Goal: Book appointment/travel/reservation

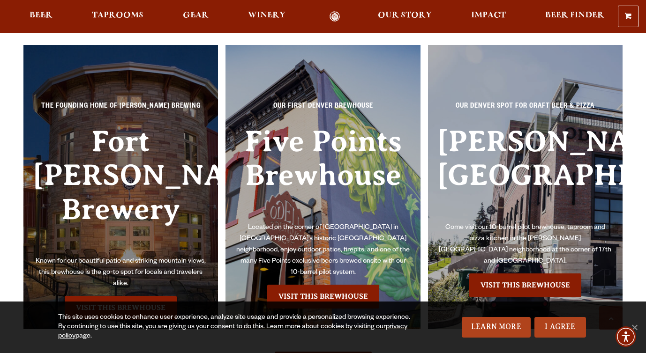
scroll to position [2063, 0]
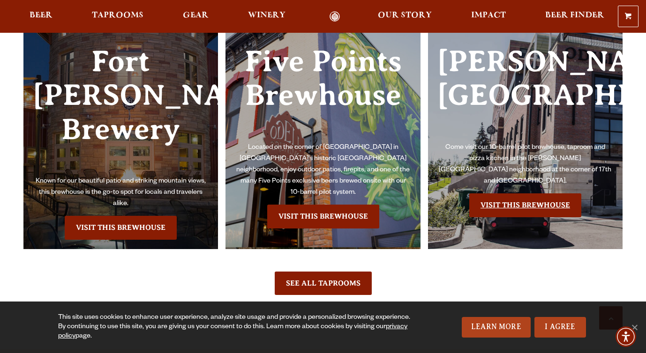
click at [526, 194] on link "Visit this Brewhouse" at bounding box center [525, 205] width 112 height 23
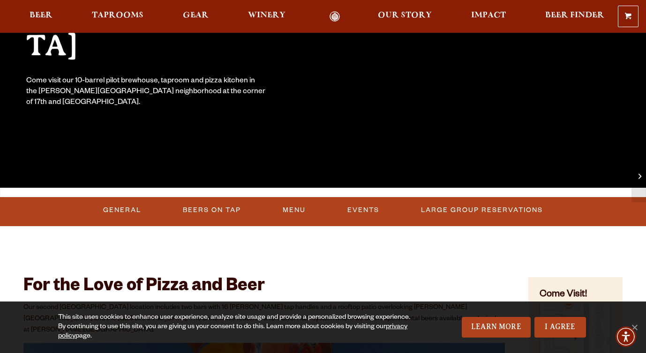
scroll to position [182, 0]
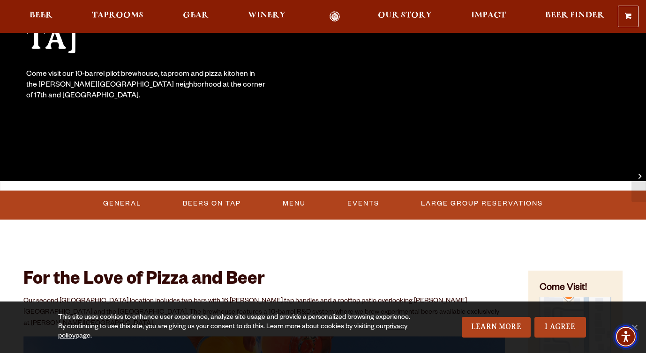
click at [633, 328] on img "Accessibility Menu" at bounding box center [625, 337] width 22 height 22
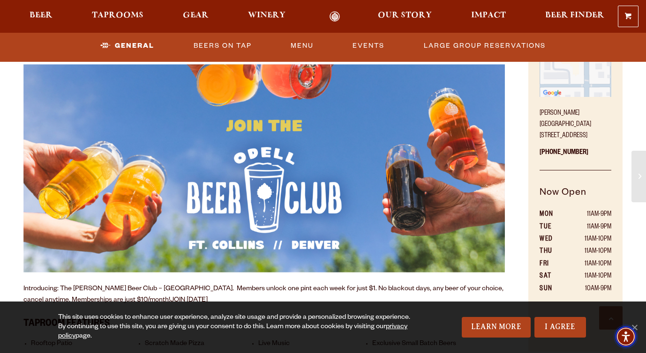
scroll to position [458, 0]
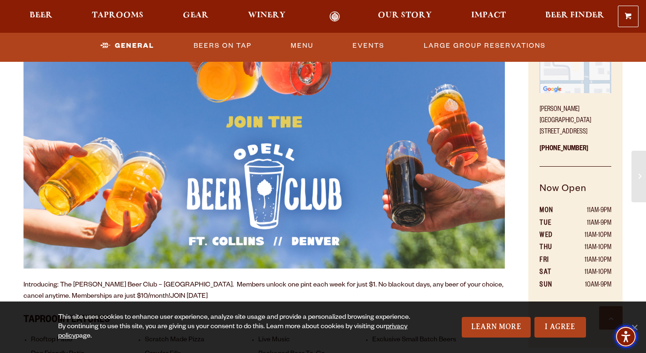
click at [637, 328] on span "Accessibility Menu" at bounding box center [625, 337] width 33 height 33
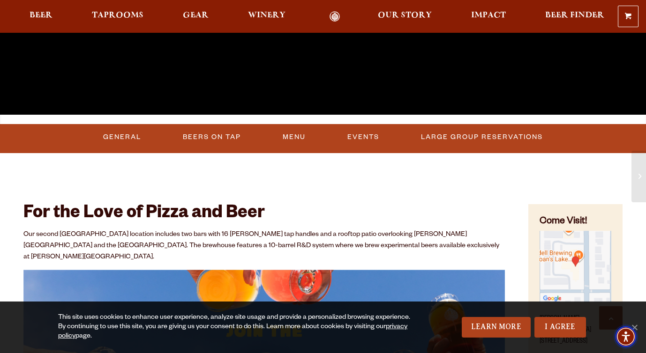
scroll to position [250, 0]
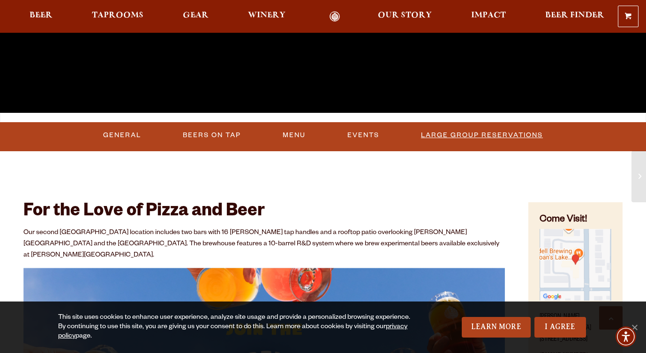
click at [474, 132] on link "Large Group Reservations" at bounding box center [481, 136] width 129 height 22
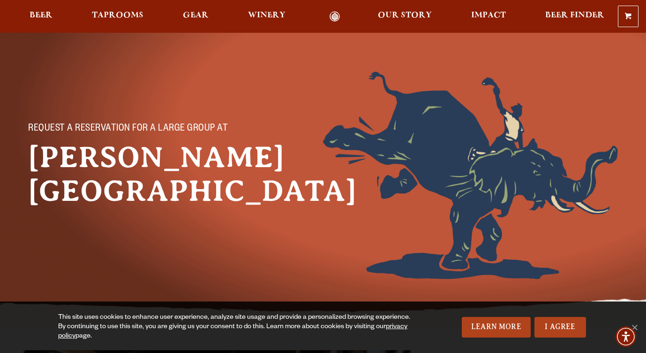
scroll to position [24, 0]
